Goal: Find specific page/section: Find specific page/section

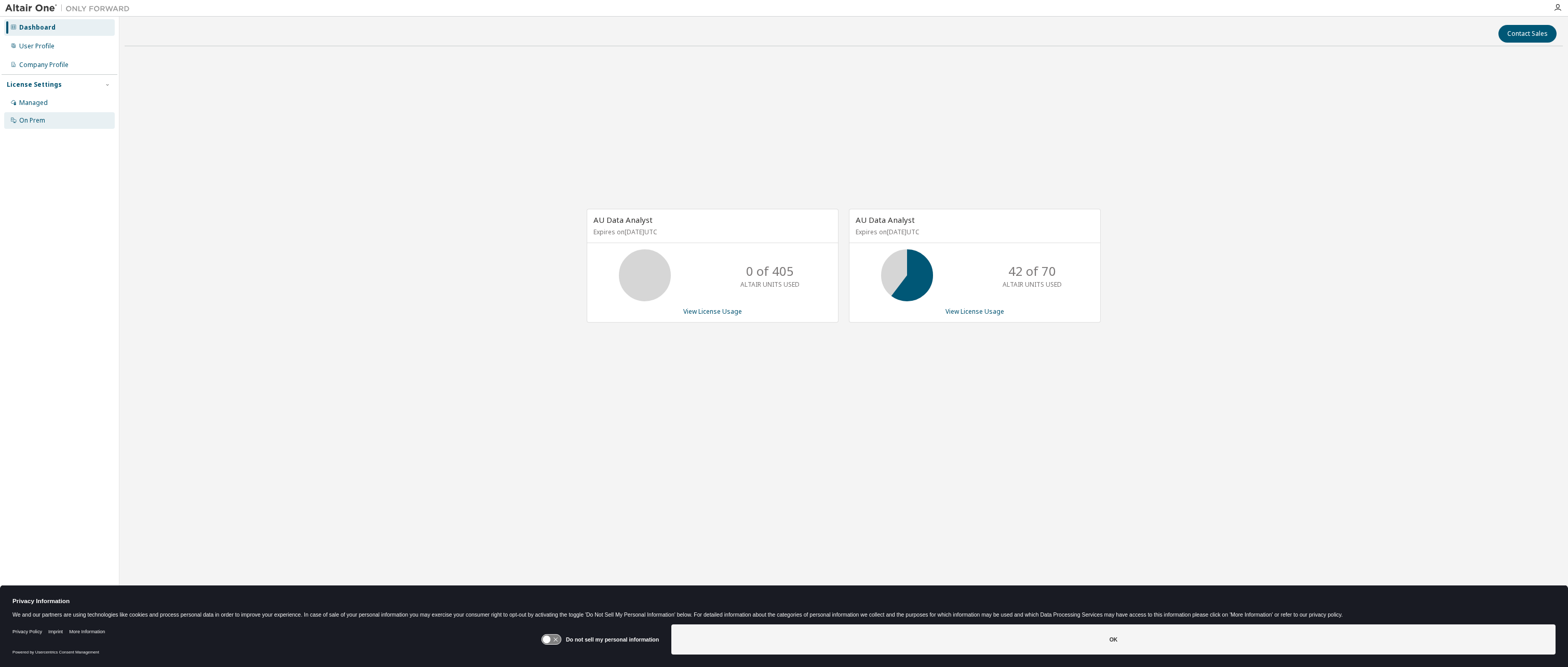
click at [23, 122] on div "On Prem" at bounding box center [32, 120] width 26 height 8
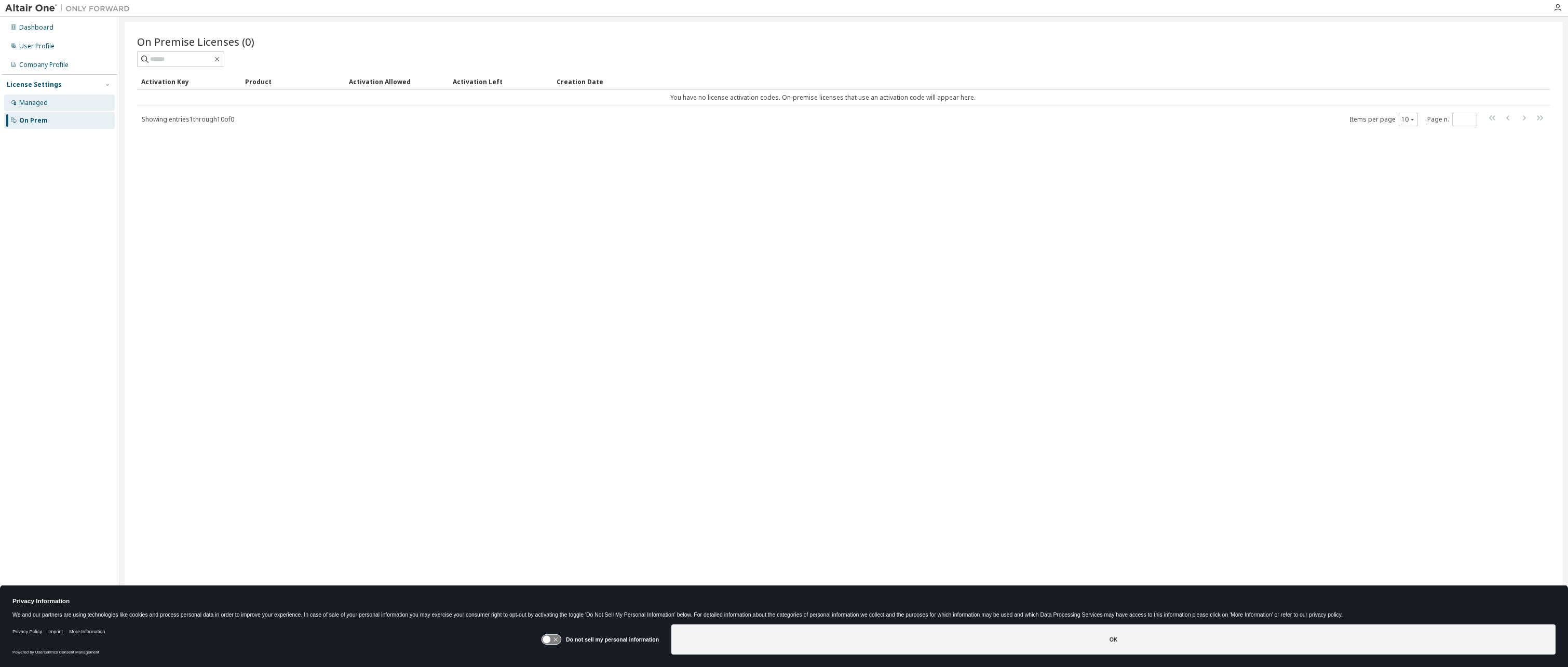
click at [36, 104] on div "Managed" at bounding box center [33, 102] width 29 height 8
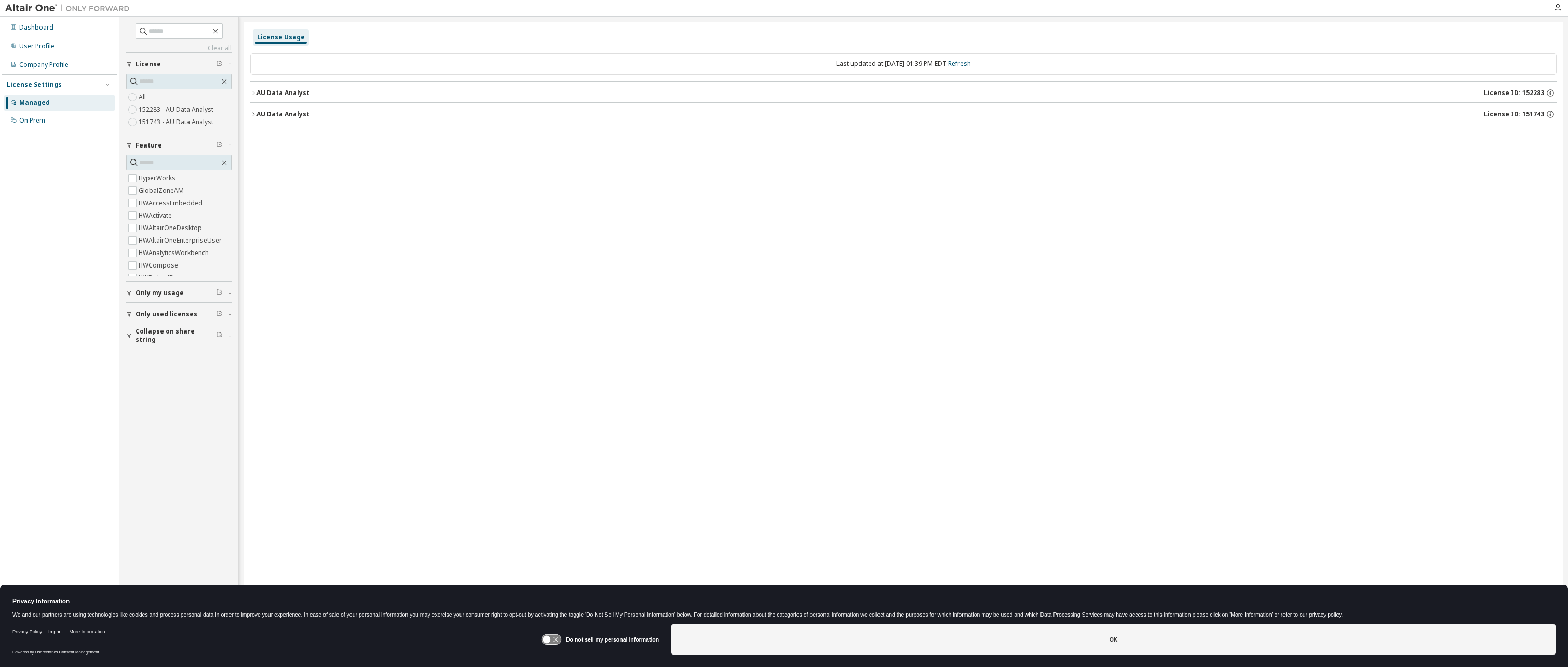
click at [26, 86] on div "License Settings" at bounding box center [34, 85] width 55 height 8
click at [38, 46] on div "User Profile" at bounding box center [37, 46] width 36 height 8
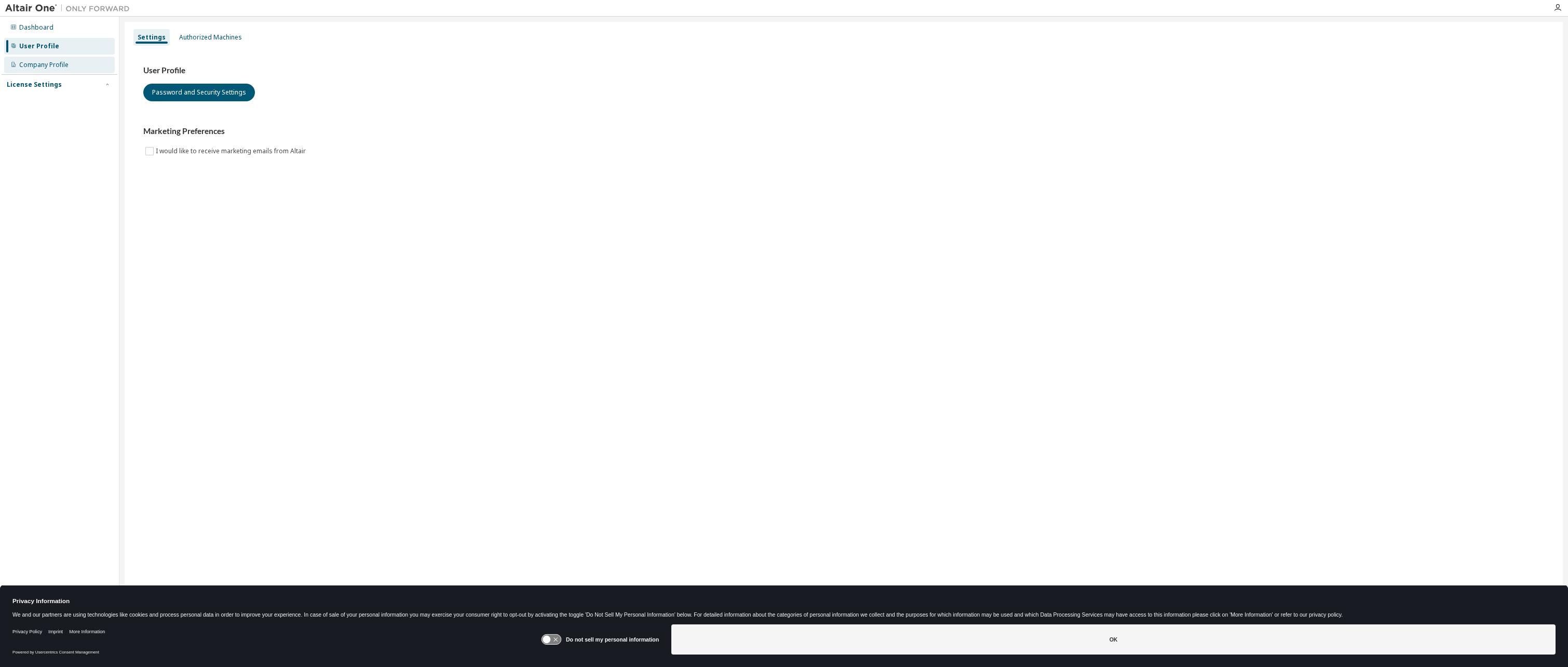
click at [32, 71] on div "Company Profile" at bounding box center [60, 65] width 111 height 17
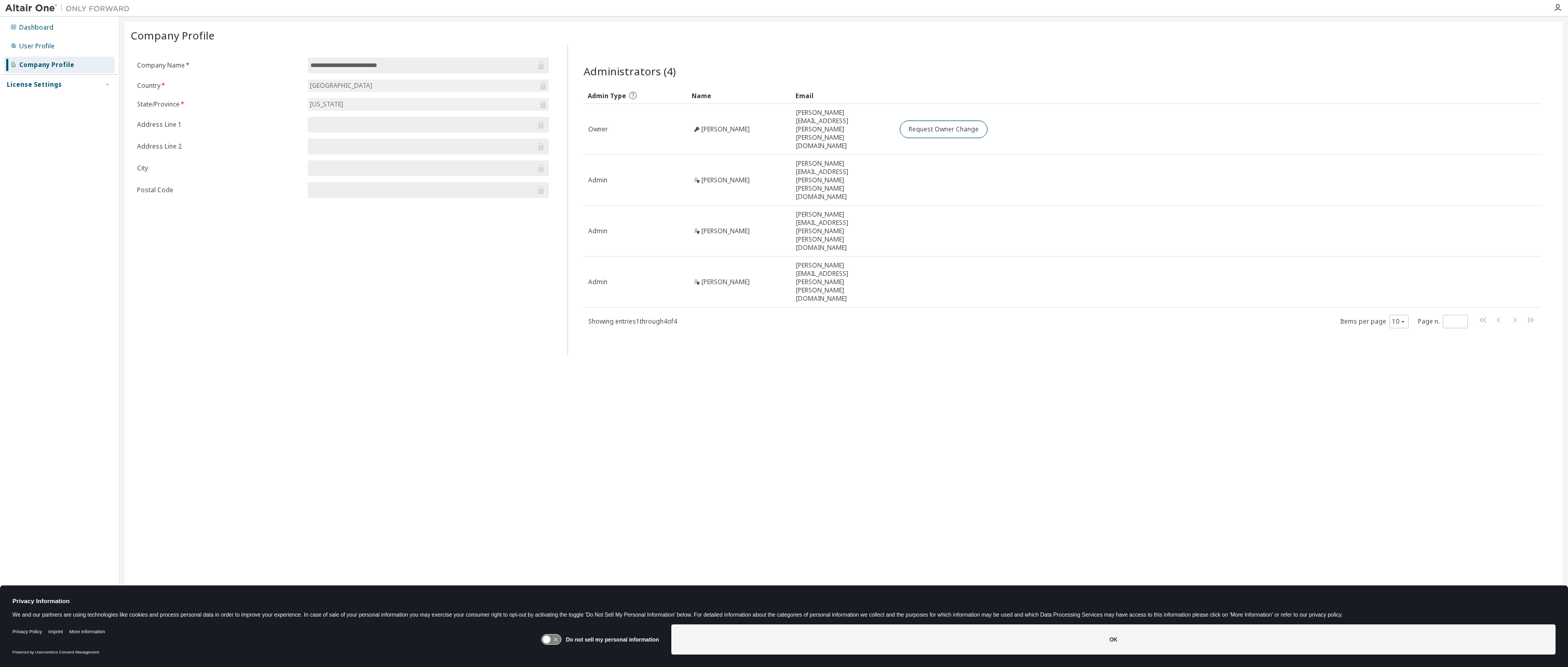
click at [24, 86] on div "License Settings" at bounding box center [34, 85] width 55 height 8
click at [31, 100] on div "Managed" at bounding box center [33, 102] width 29 height 8
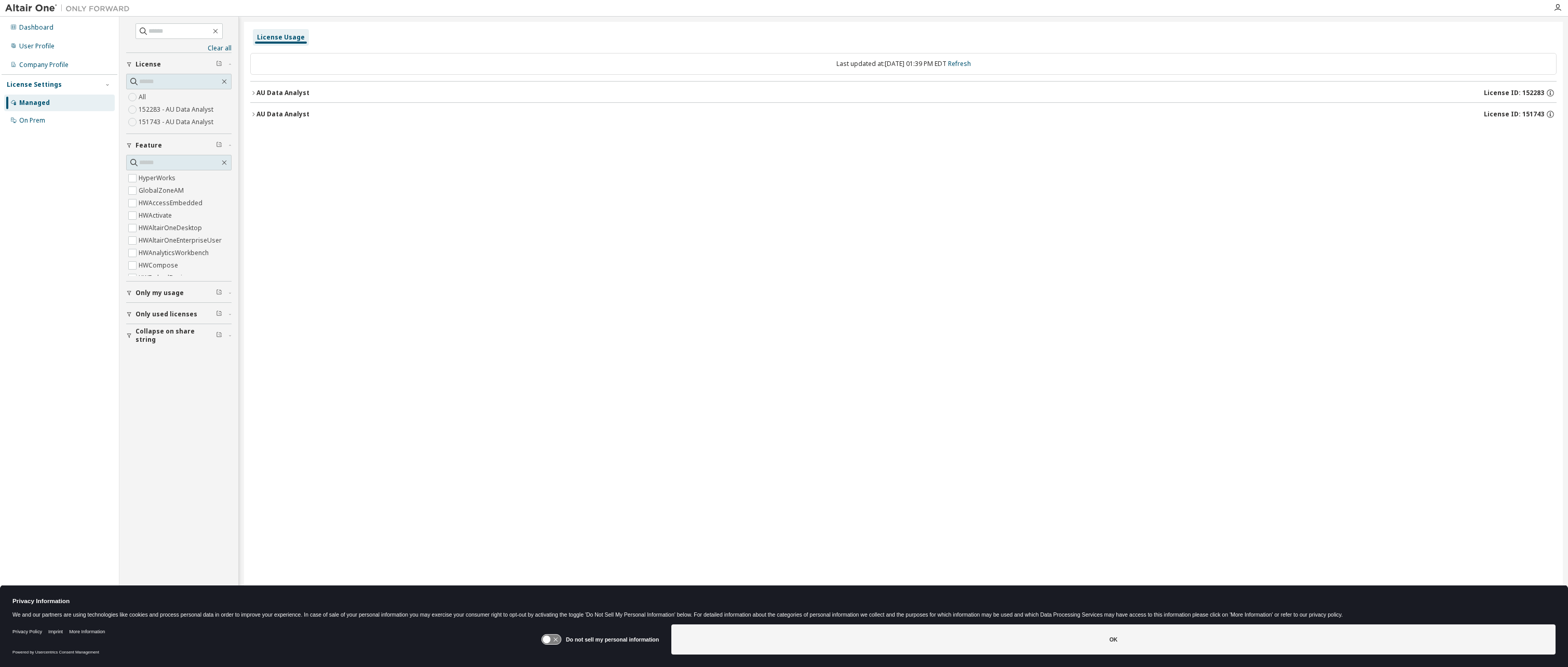
click at [252, 114] on icon "button" at bounding box center [254, 114] width 6 height 6
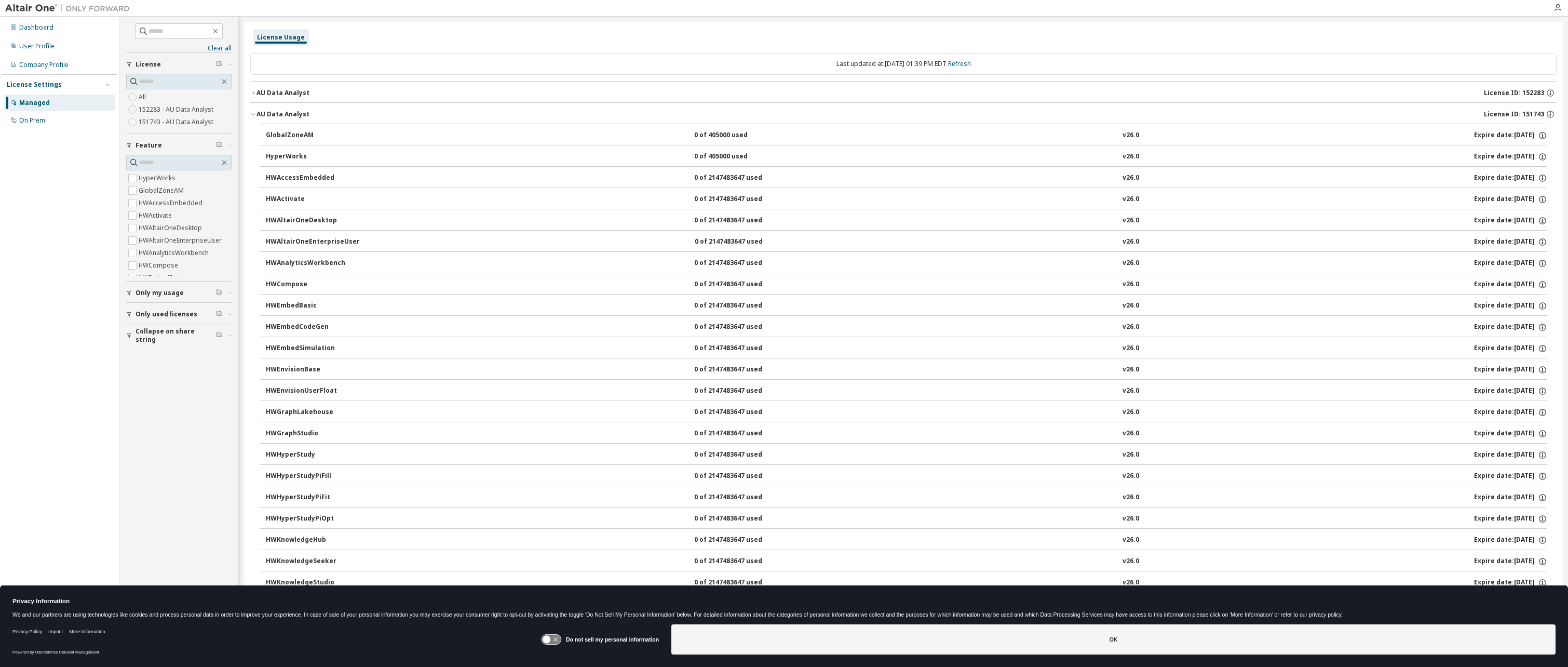
click at [253, 114] on icon "button" at bounding box center [254, 114] width 6 height 6
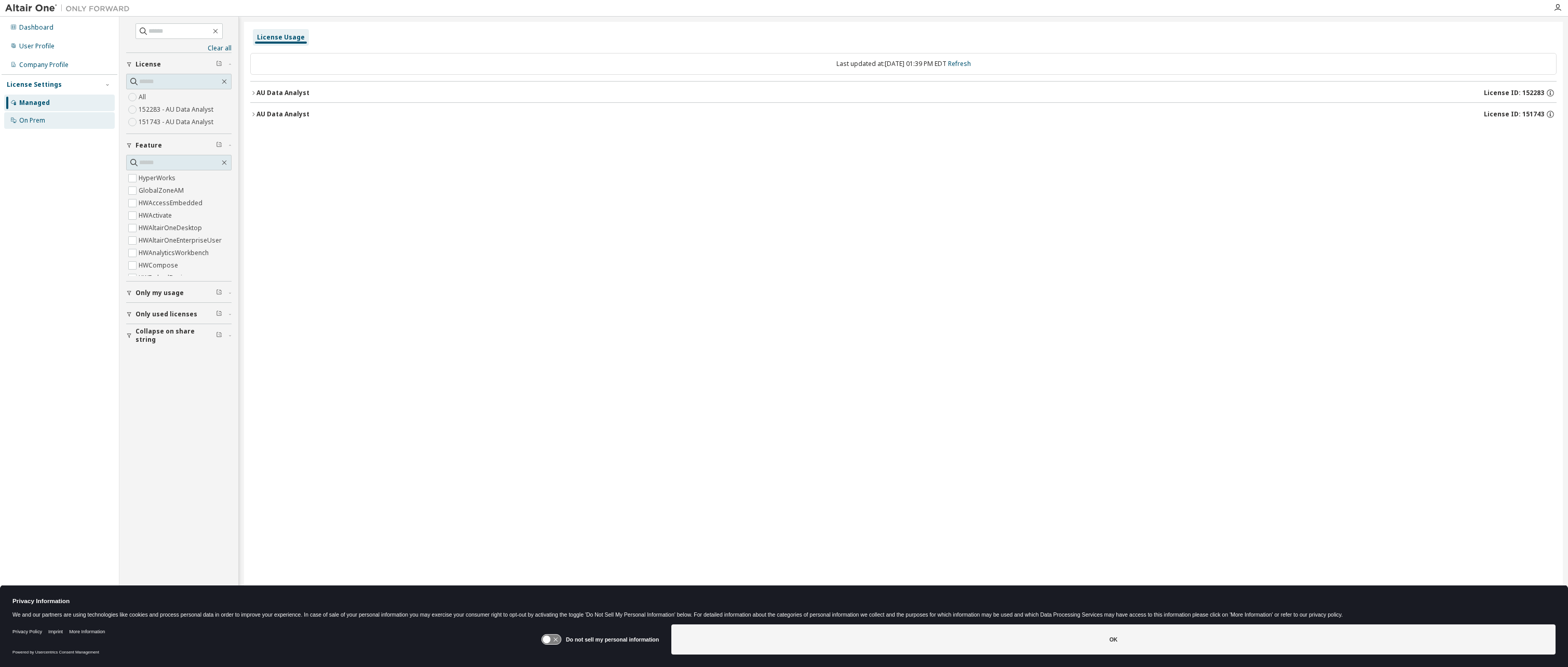
click at [33, 123] on div "On Prem" at bounding box center [32, 120] width 26 height 8
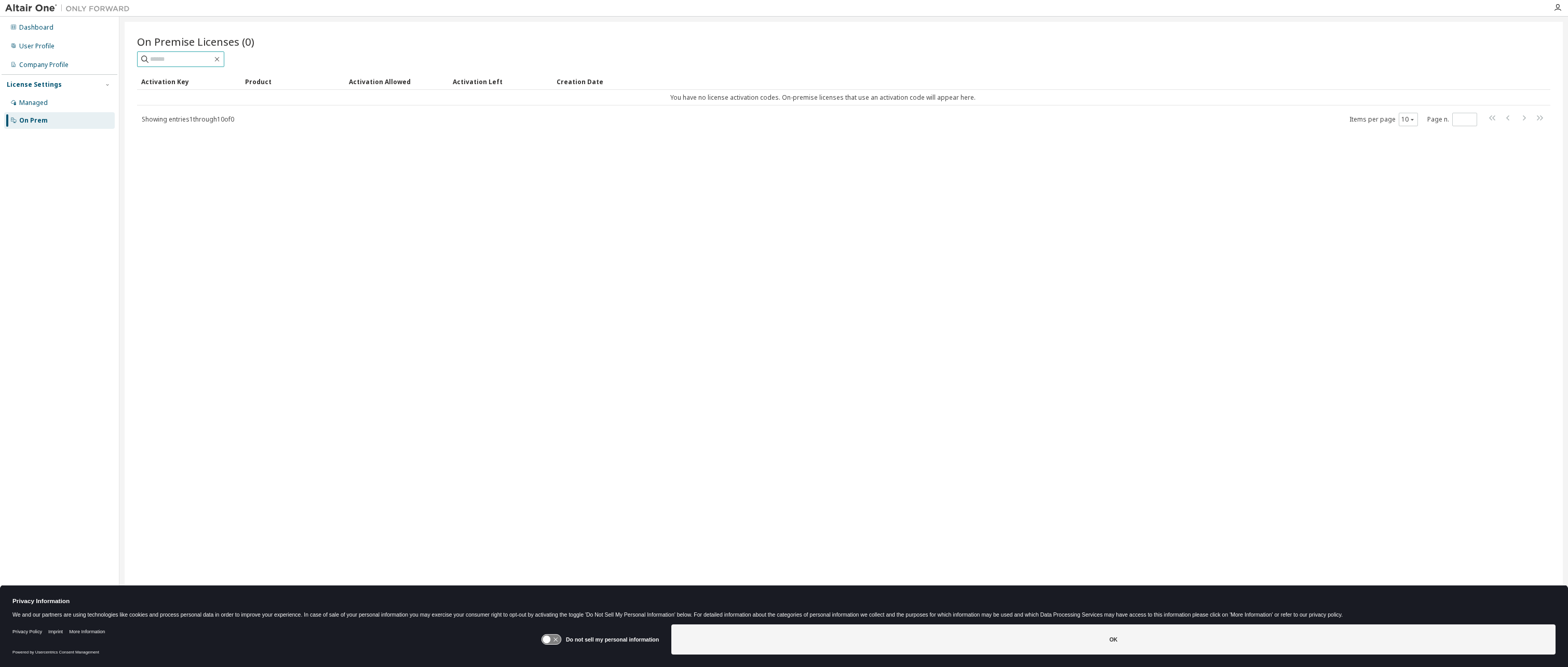
click at [212, 57] on input "text" at bounding box center [181, 59] width 62 height 10
click at [35, 85] on div "License Settings" at bounding box center [34, 85] width 55 height 8
click at [34, 86] on div "License Settings" at bounding box center [34, 85] width 55 height 8
click at [44, 104] on div "Managed" at bounding box center [33, 102] width 29 height 8
